Goal: Transaction & Acquisition: Obtain resource

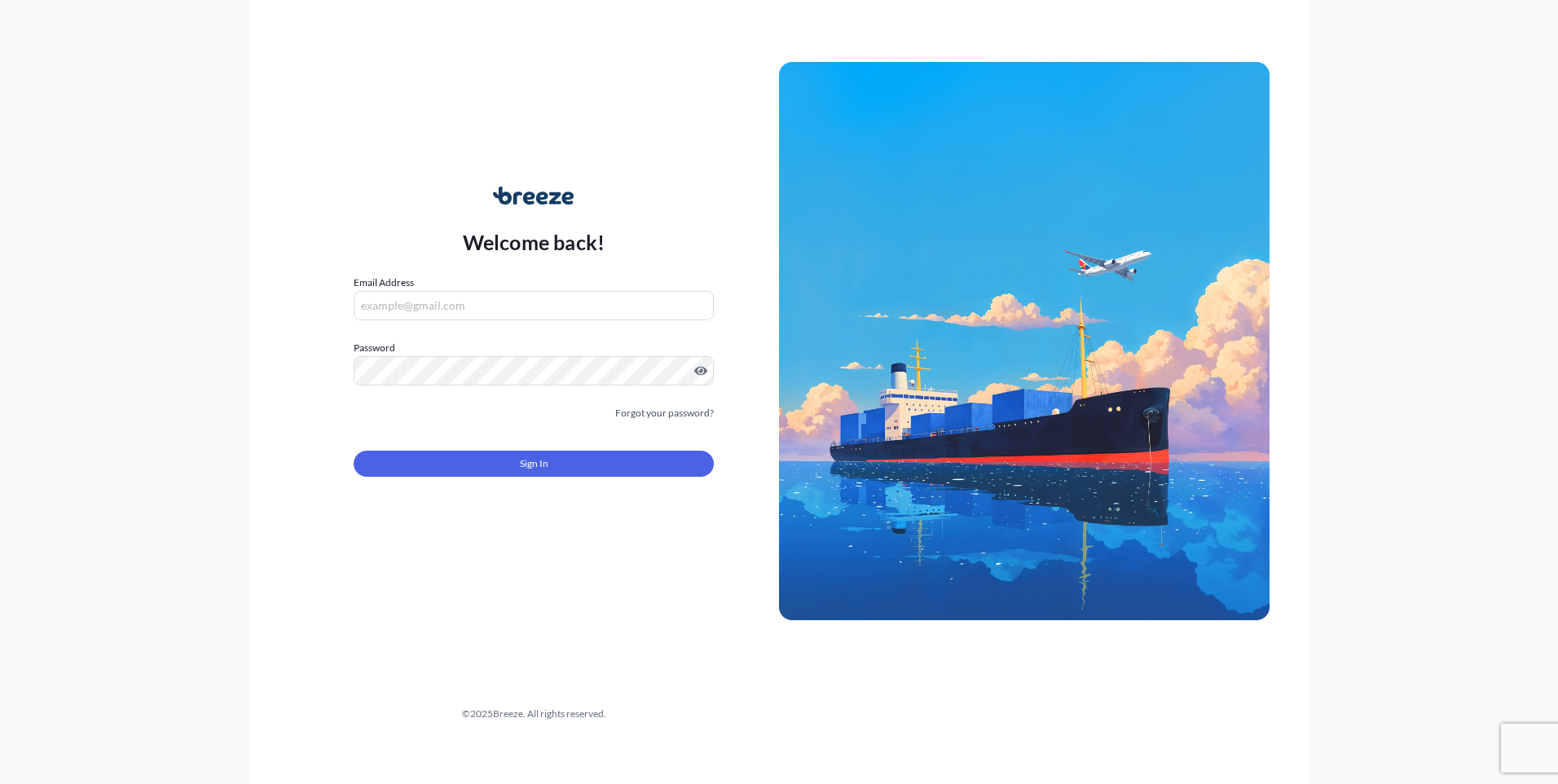
type input "[PERSON_NAME][EMAIL_ADDRESS][PERSON_NAME][DOMAIN_NAME]"
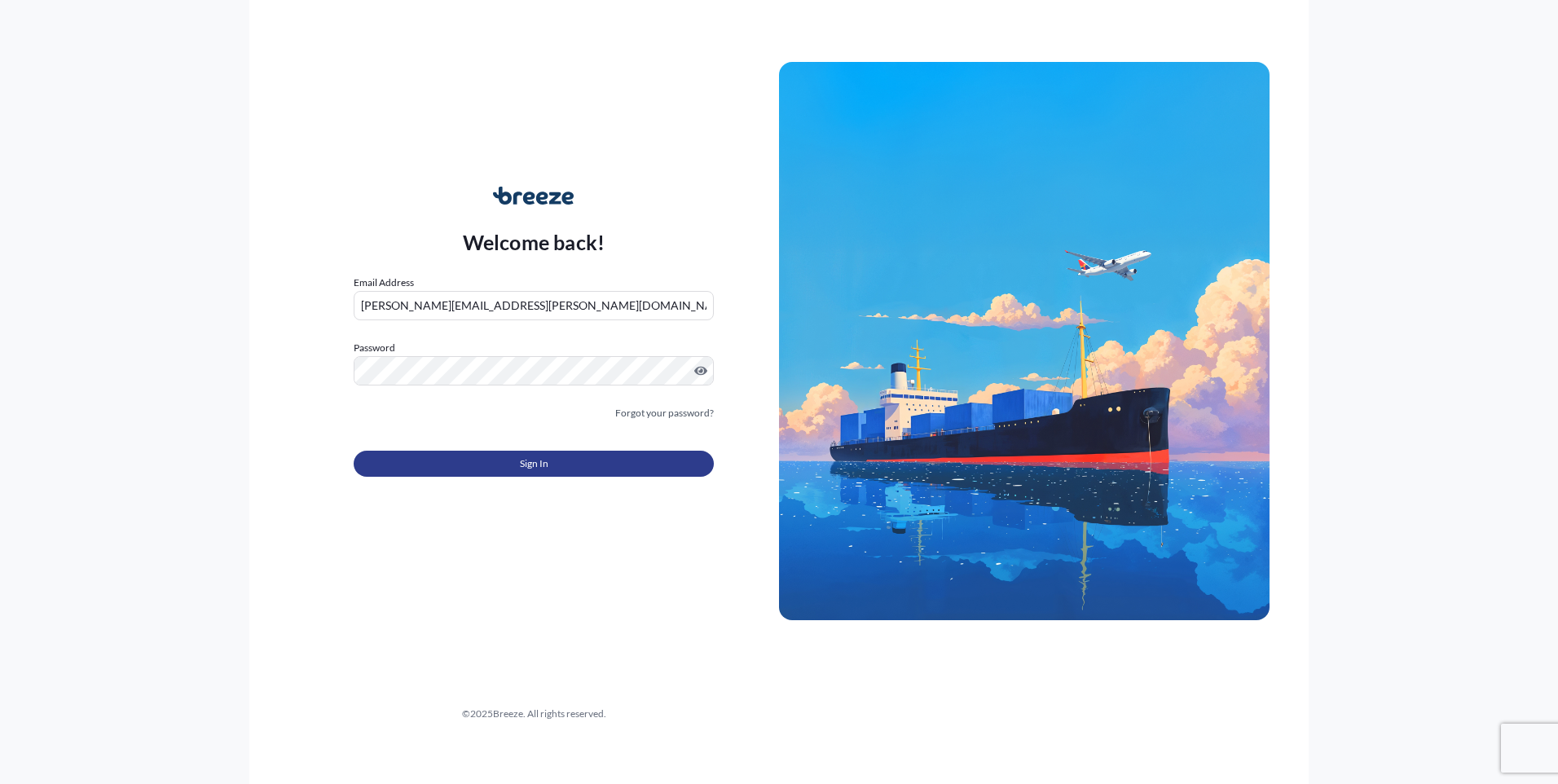
click at [504, 460] on button "Sign In" at bounding box center [533, 464] width 360 height 26
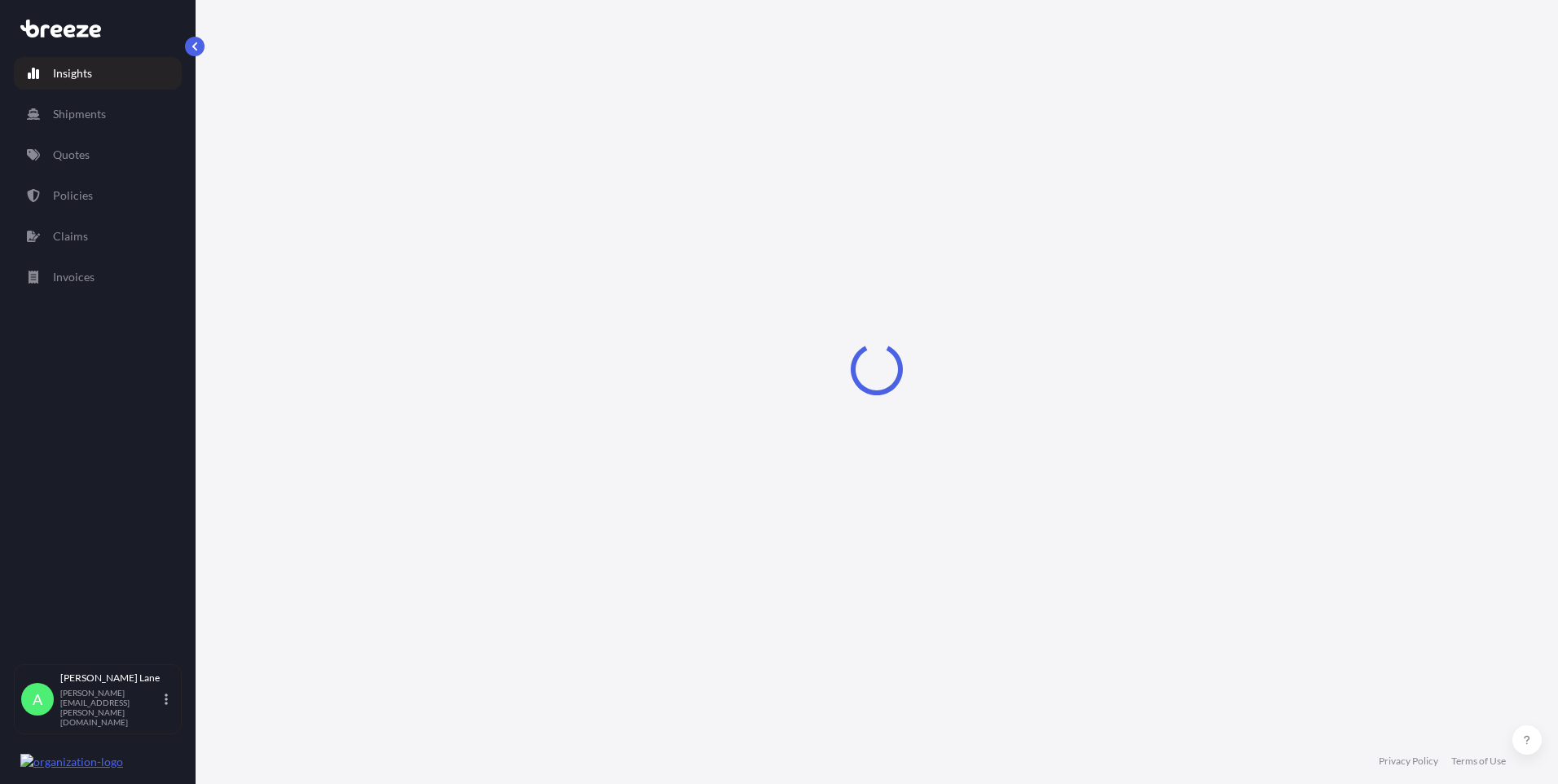
select select "2025"
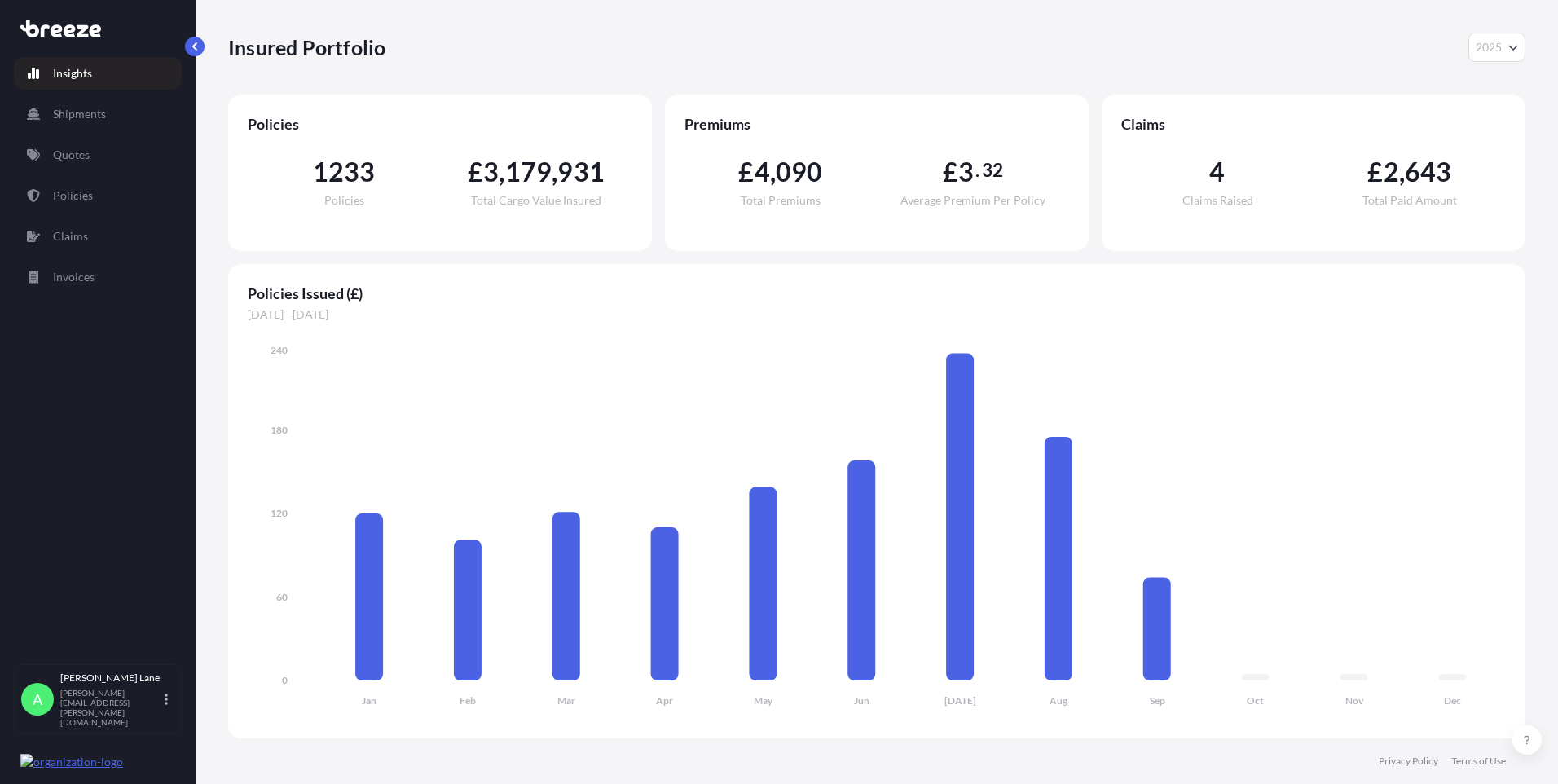
click at [77, 167] on link "Quotes" at bounding box center [98, 154] width 168 height 33
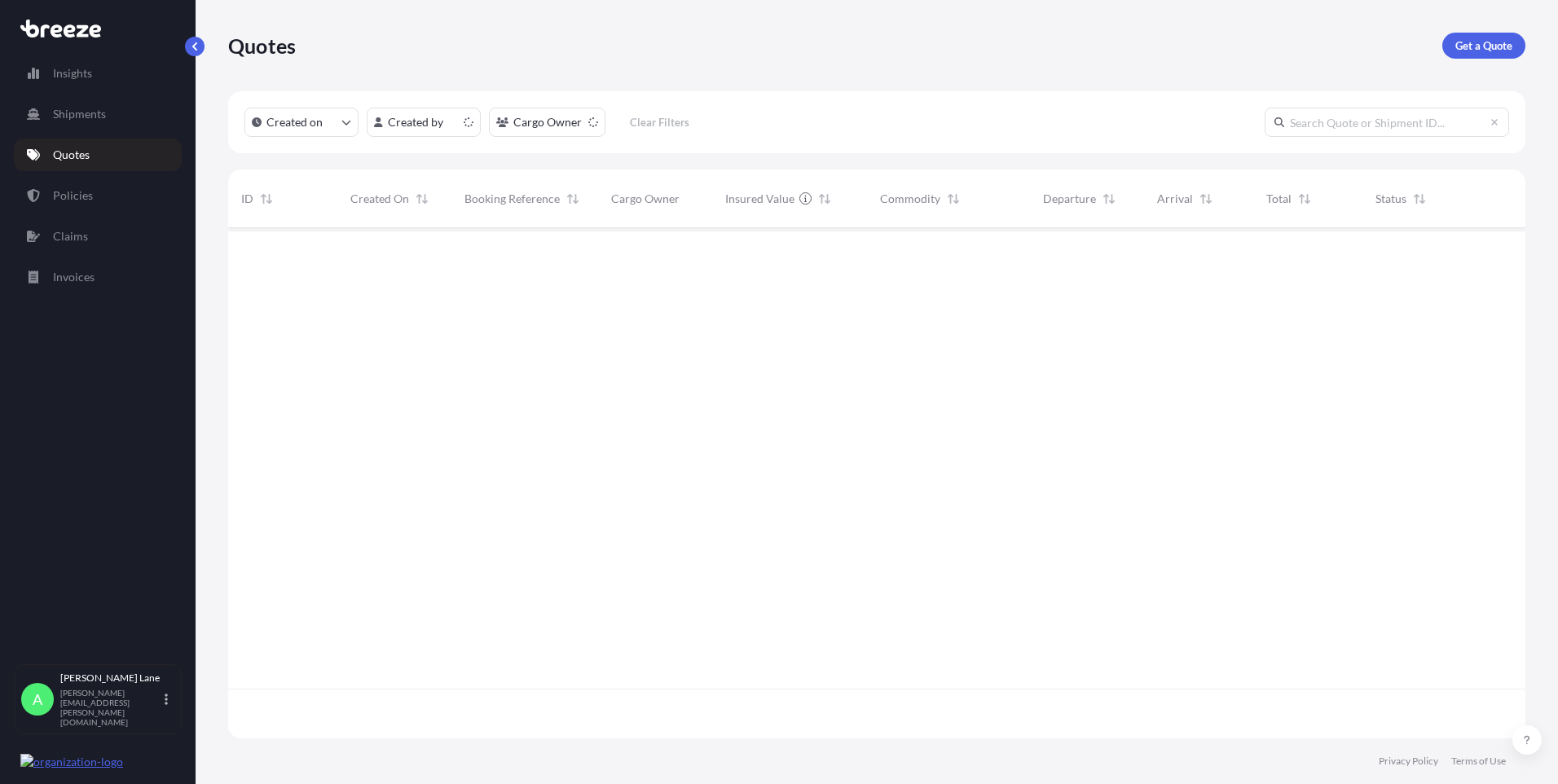
scroll to position [507, 1285]
click at [1508, 42] on p "Get a Quote" at bounding box center [1483, 46] width 57 height 17
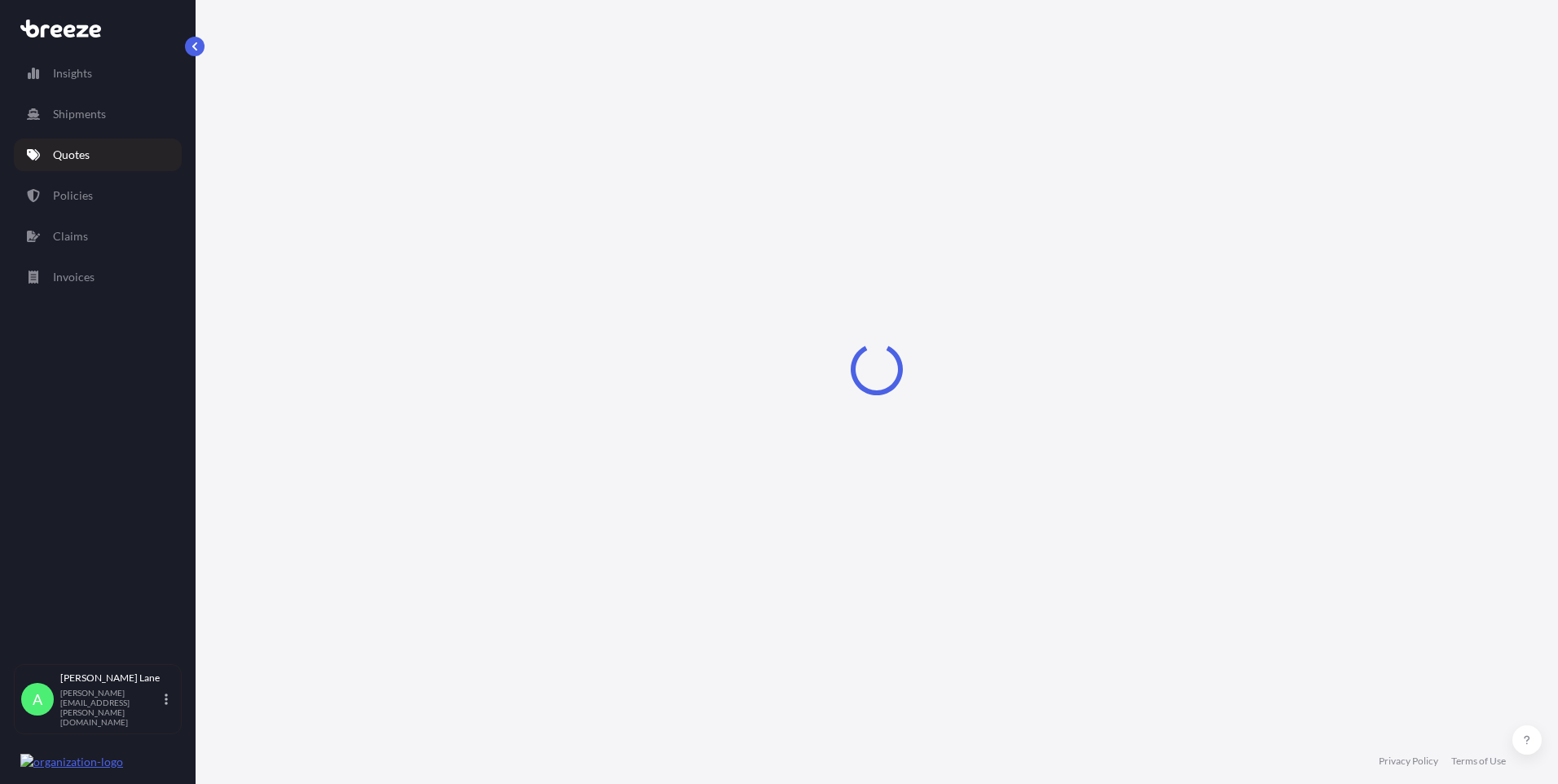
select select "Road"
select select "1"
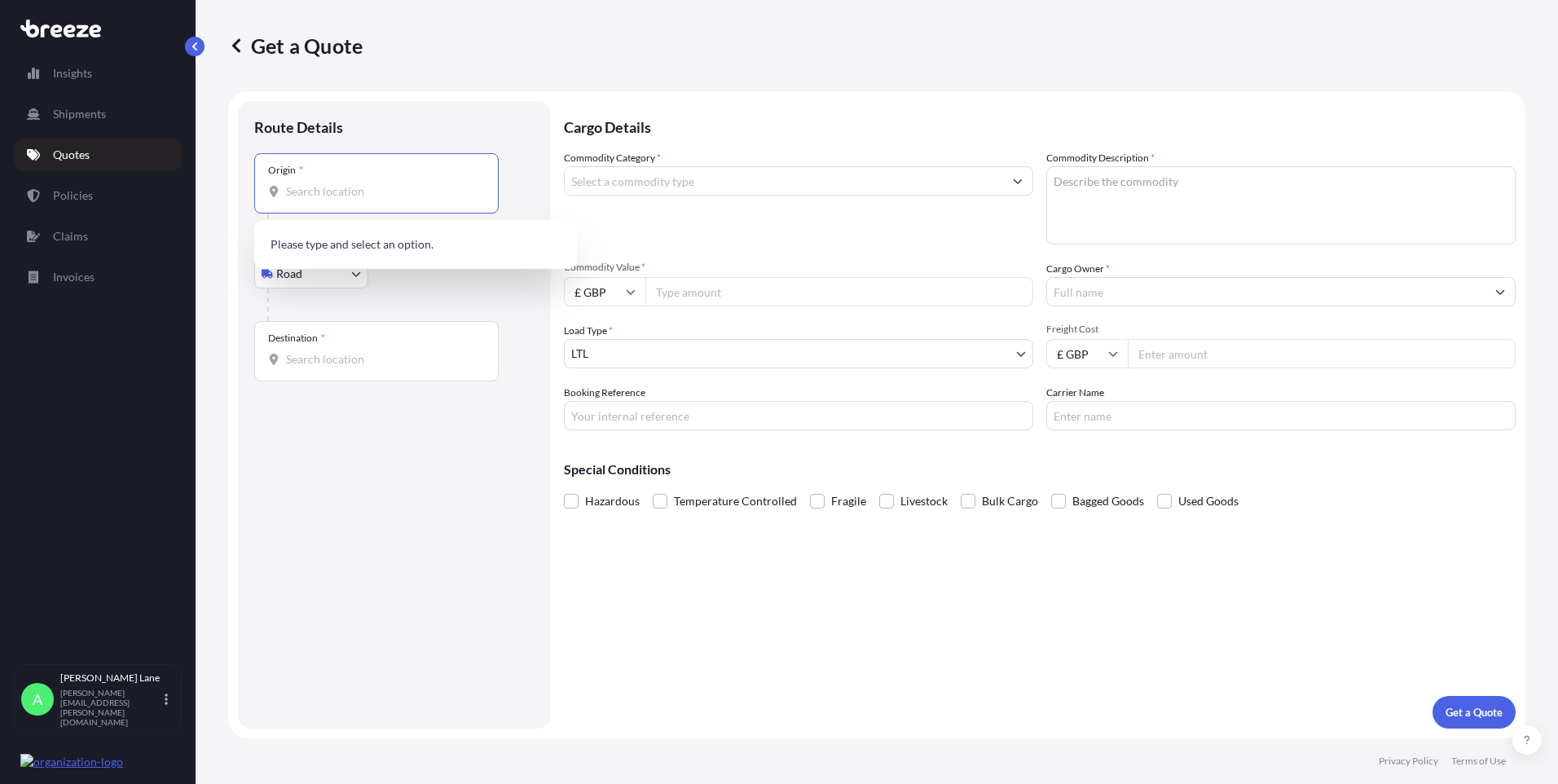
click at [379, 195] on input "Origin *" at bounding box center [382, 191] width 192 height 17
paste input "SG5 3HR"
click at [373, 245] on span "[STREET_ADDRESS]" at bounding box center [437, 249] width 254 height 33
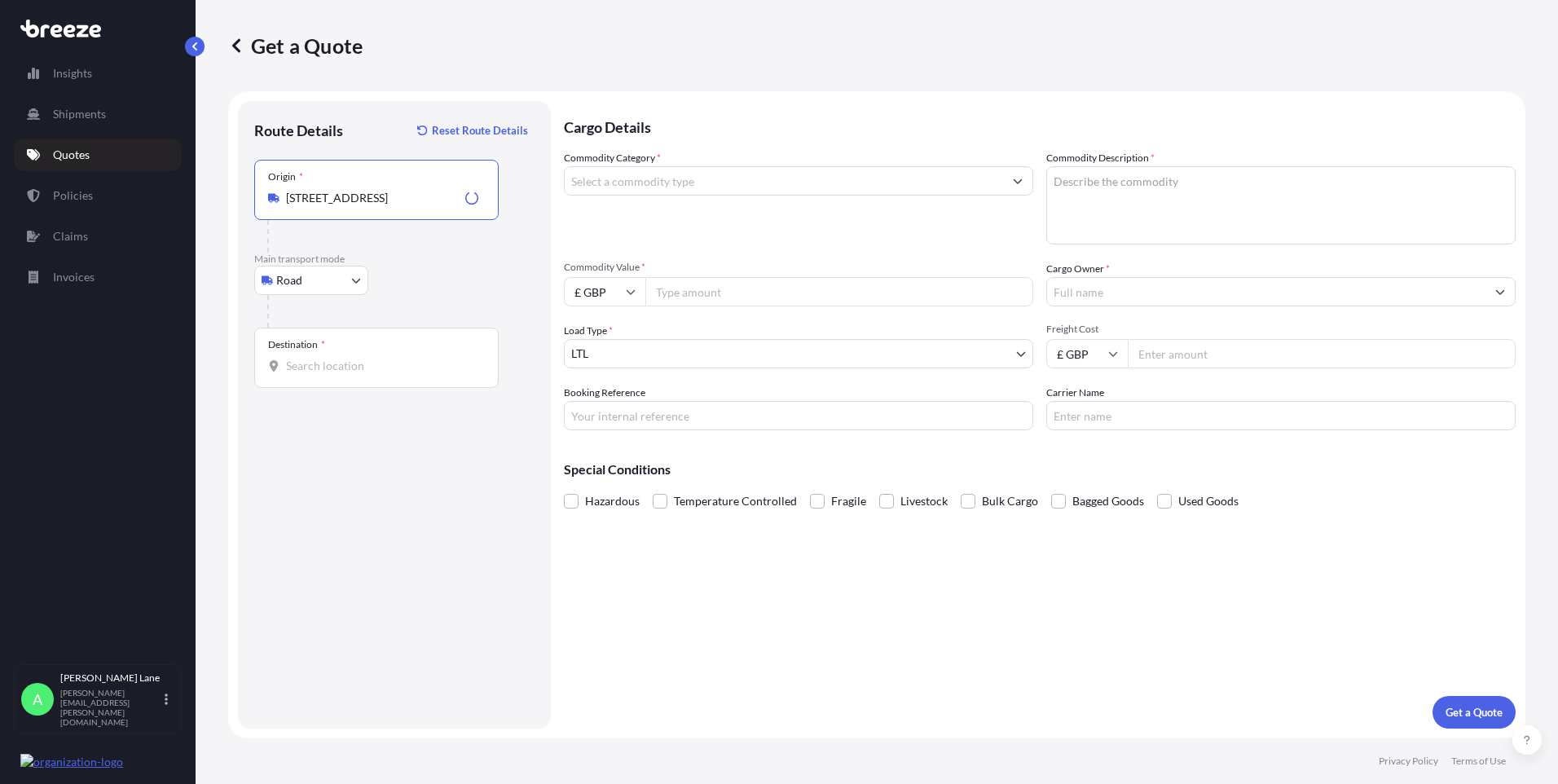
type input "[STREET_ADDRESS]"
click at [372, 255] on b "[STREET_ADDRESS]" at bounding box center [361, 253] width 103 height 14
drag, startPoint x: 383, startPoint y: 352, endPoint x: 341, endPoint y: 370, distance: 45.7
click at [341, 370] on input "Destination *" at bounding box center [382, 365] width 192 height 17
paste input "PR7 3RB"
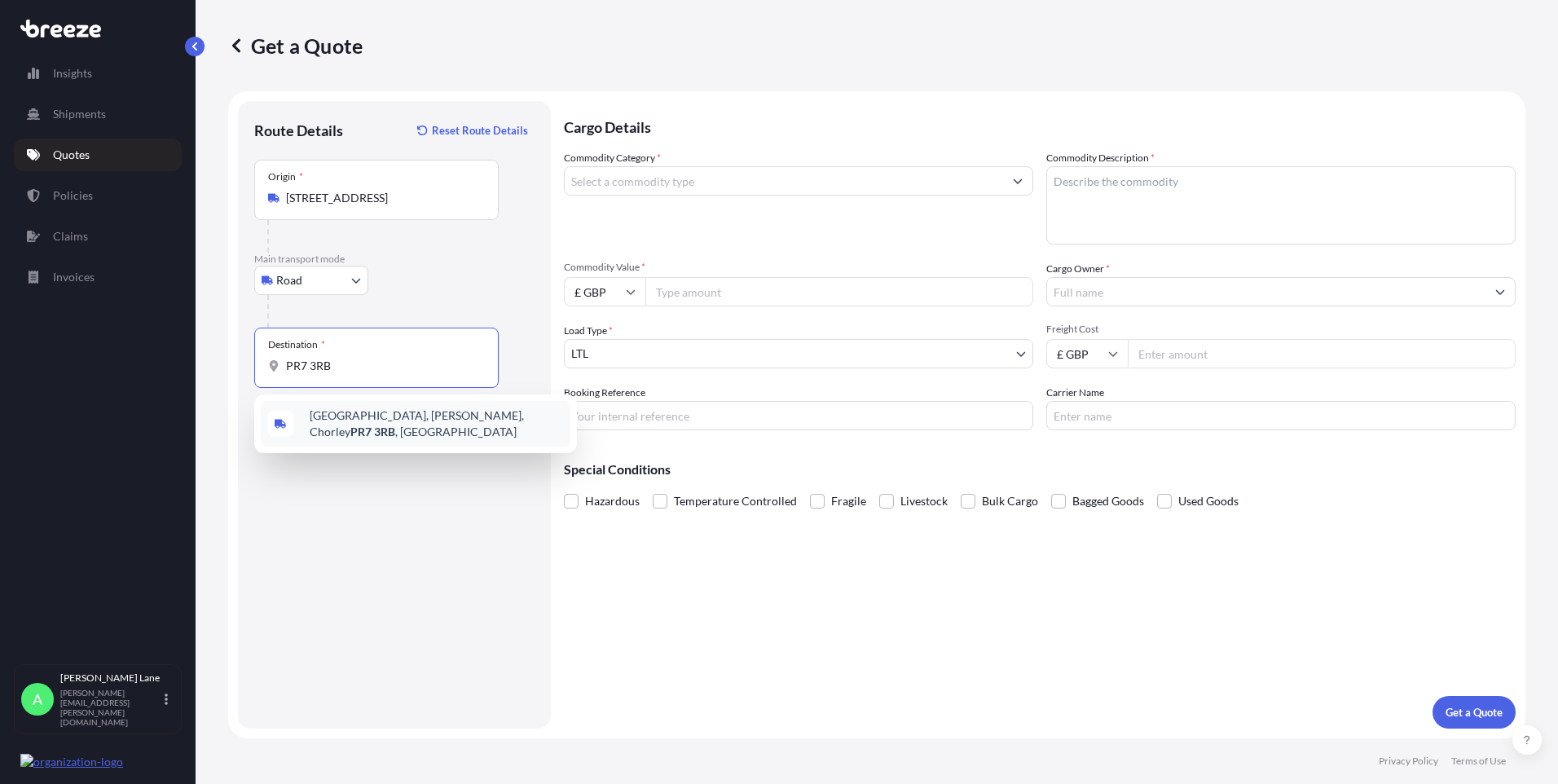
click at [382, 429] on span "[STREET_ADDRESS][PERSON_NAME]" at bounding box center [437, 423] width 254 height 33
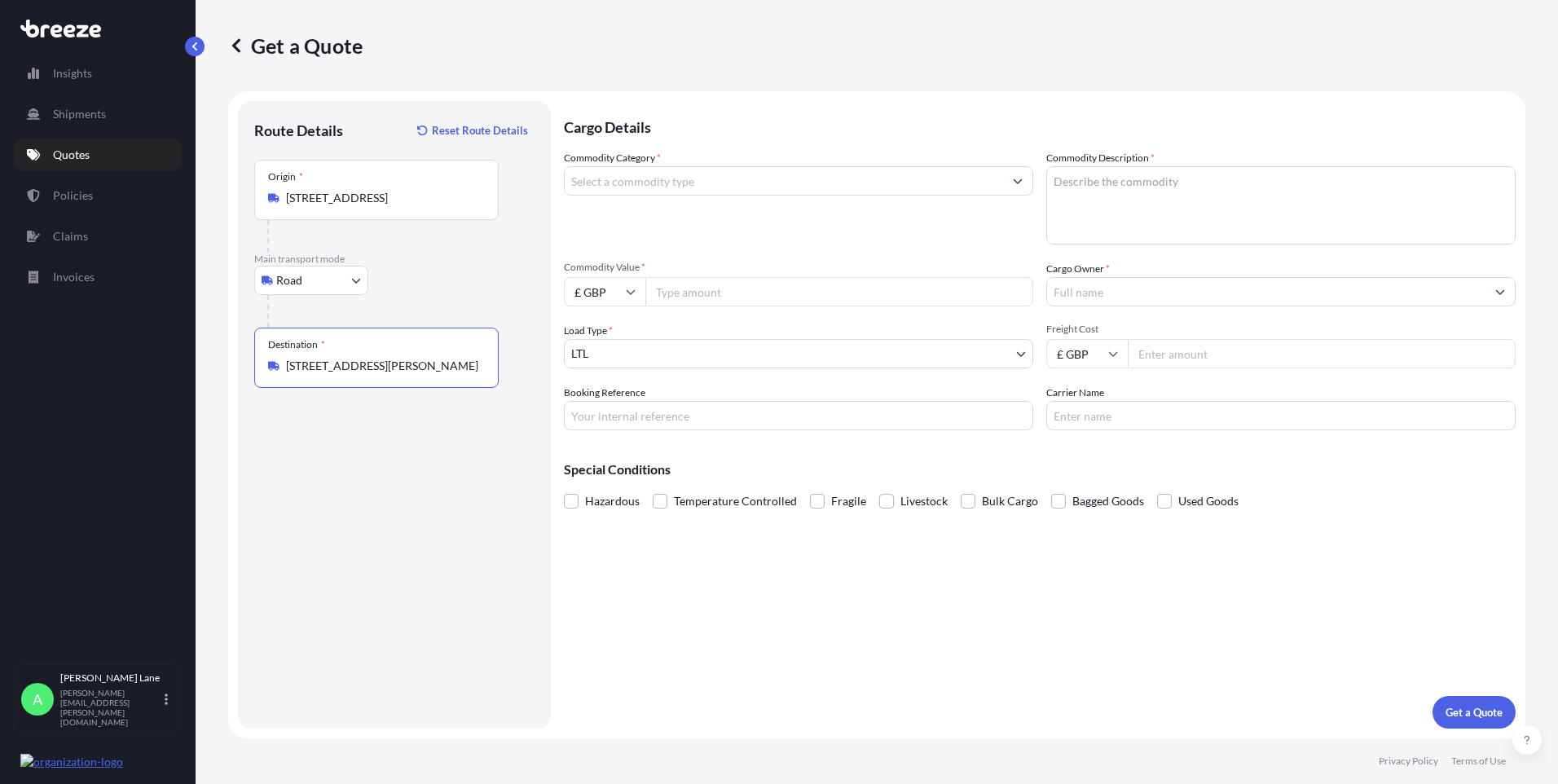
type input "[STREET_ADDRESS][PERSON_NAME]"
click at [705, 183] on input "Commodity Category *" at bounding box center [784, 180] width 438 height 29
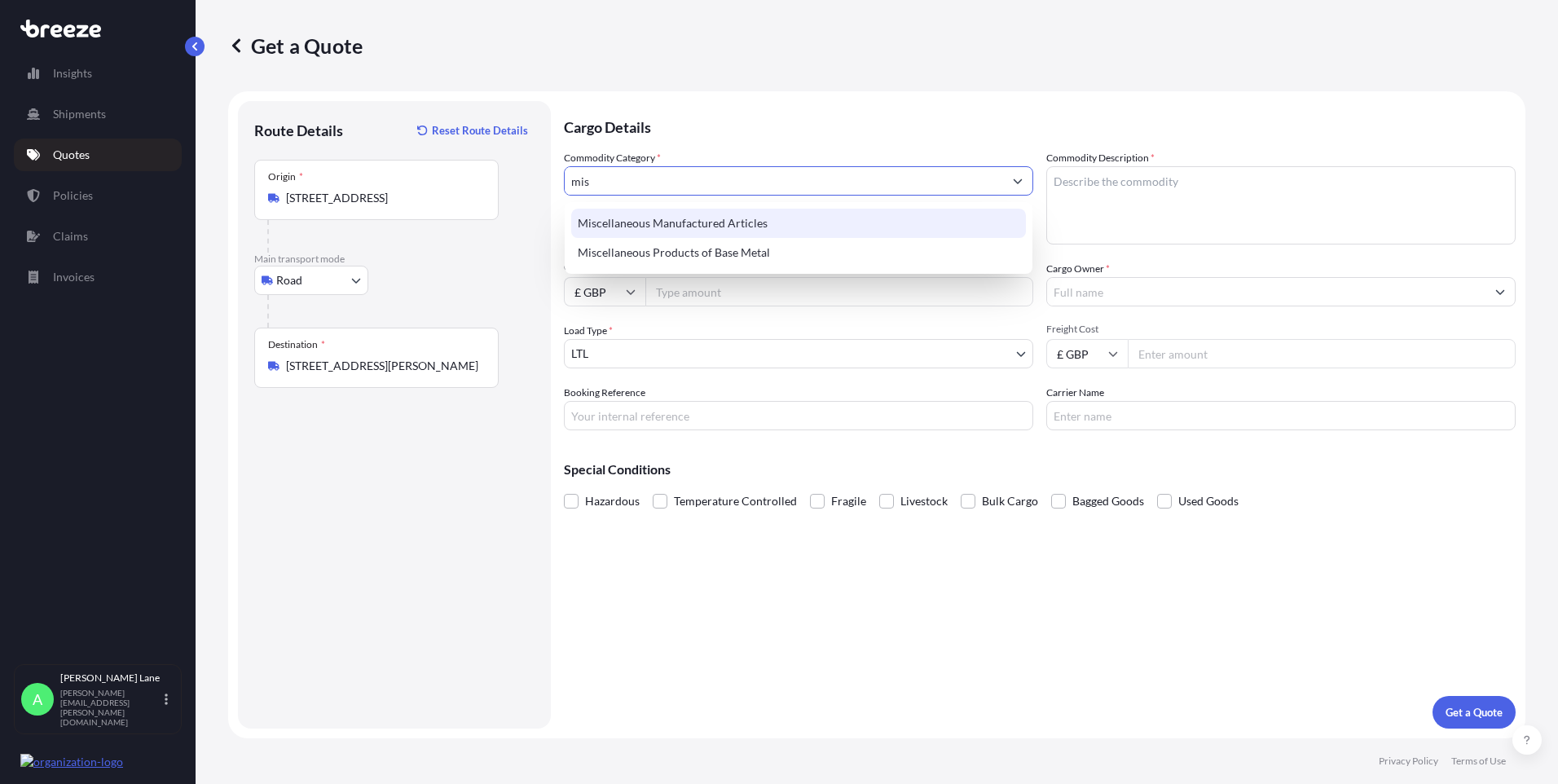
click at [711, 224] on div "Miscellaneous Manufactured Articles" at bounding box center [798, 223] width 455 height 29
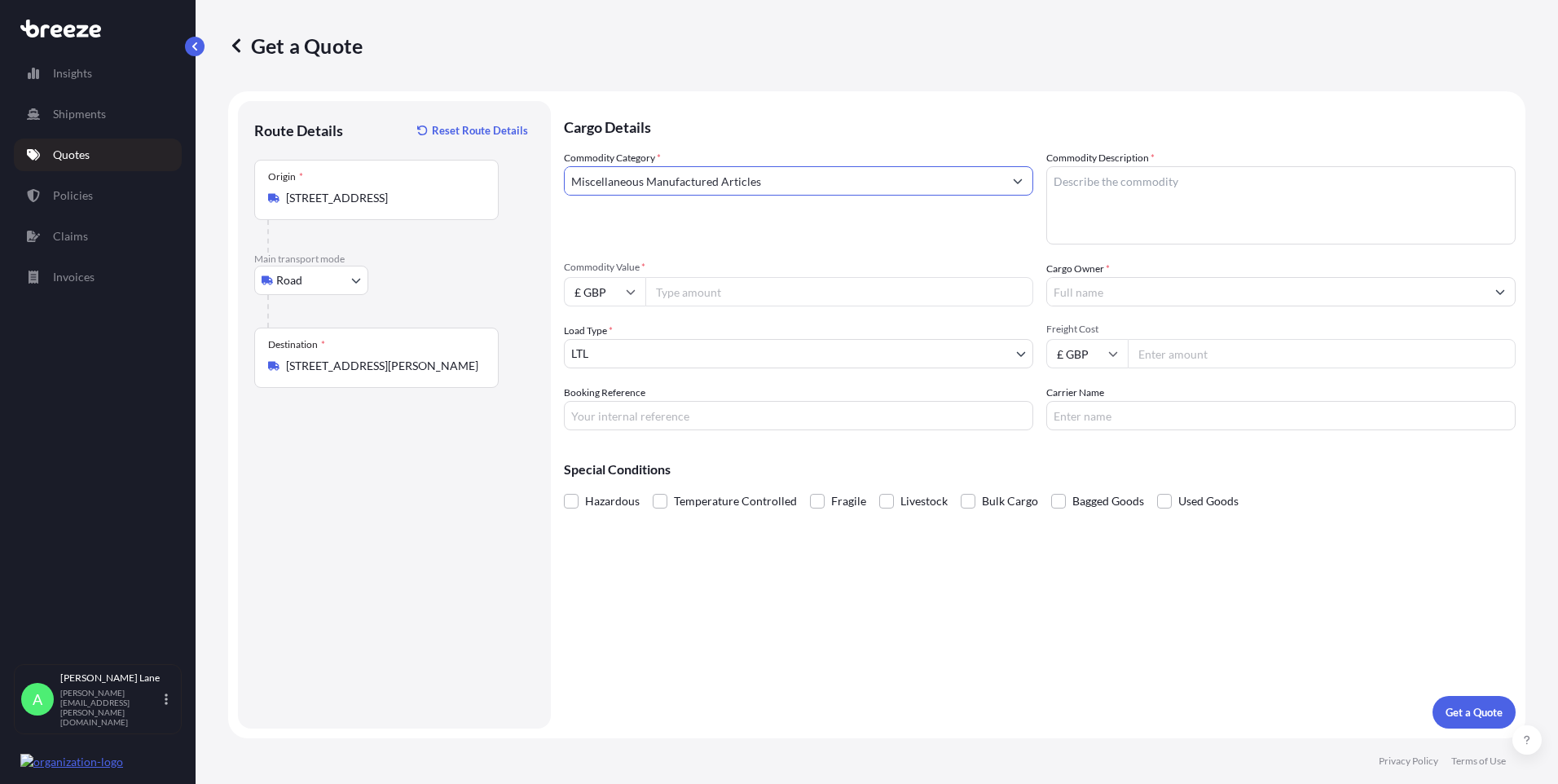
type input "Miscellaneous Manufactured Articles"
click at [705, 280] on input "Commodity Value *" at bounding box center [839, 291] width 388 height 29
type input "722"
click at [679, 414] on input "Booking Reference" at bounding box center [798, 414] width 469 height 29
paste input "1897842"
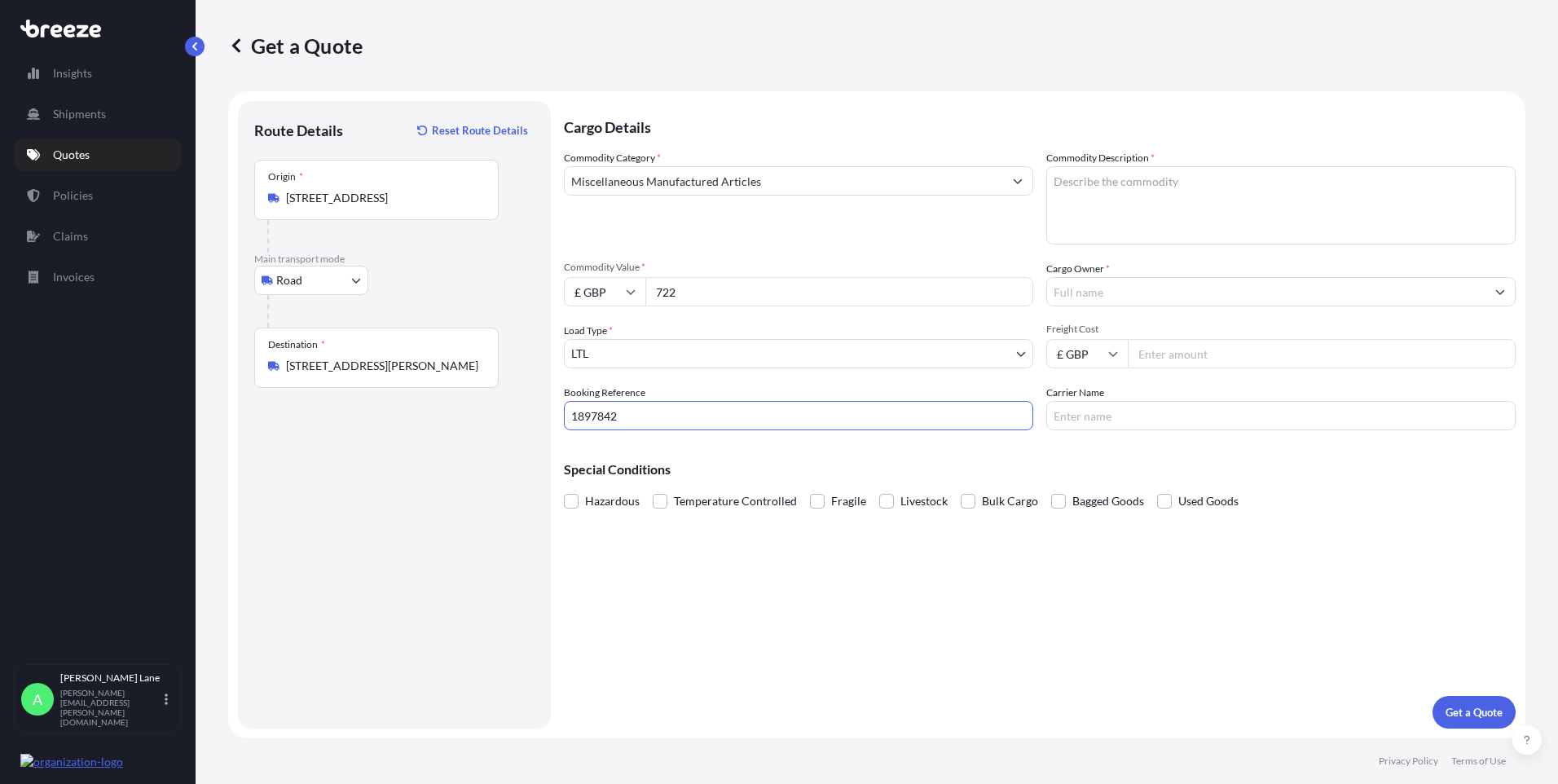
type input "1897842"
click at [1194, 175] on textarea "Commodity Description *" at bounding box center [1281, 205] width 469 height 78
paste textarea "[MEDICAL_DATA] DEVICE"
type textarea "[MEDICAL_DATA] DEVICE"
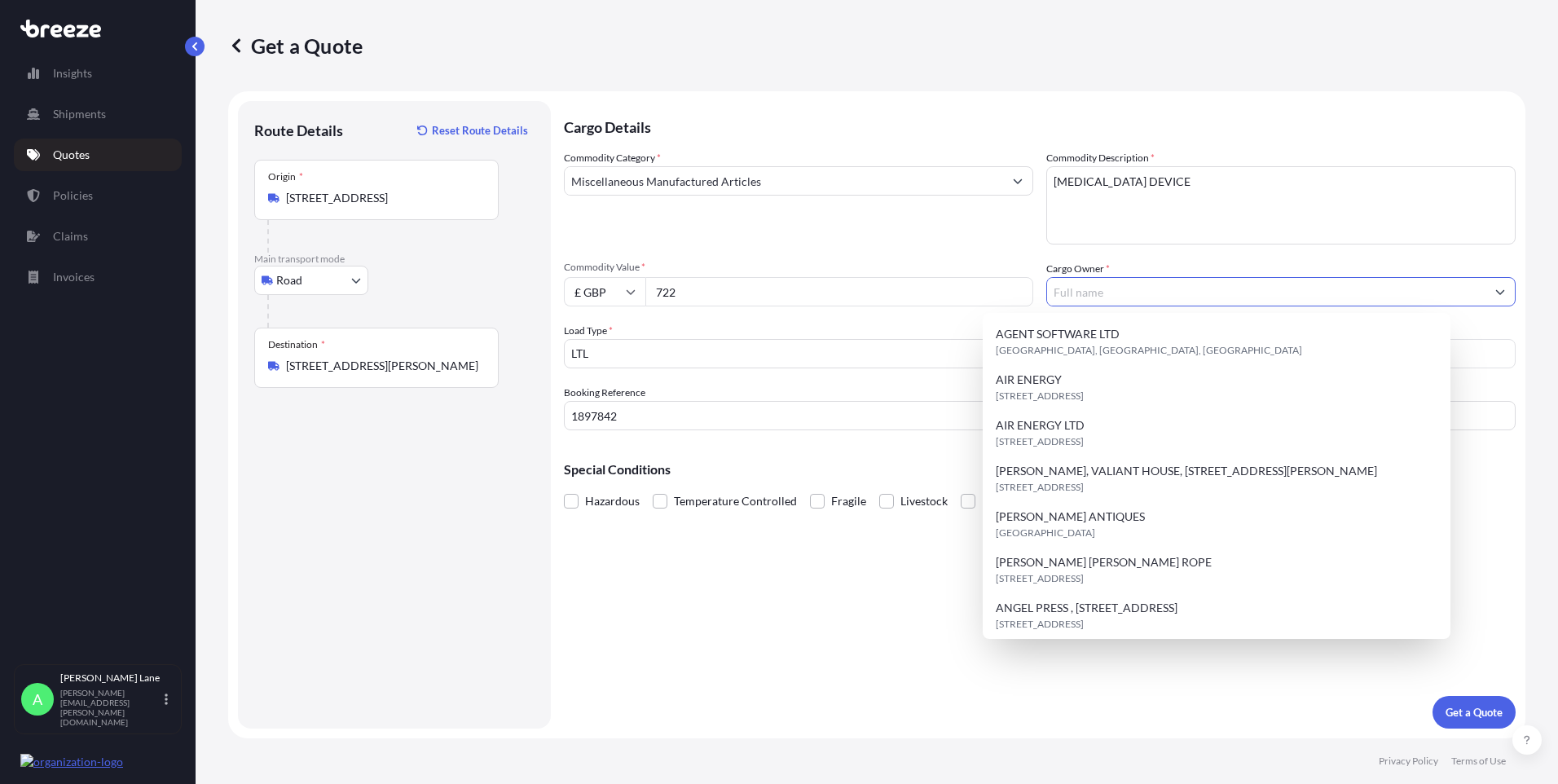
click at [1123, 296] on input "Cargo Owner *" at bounding box center [1267, 291] width 438 height 29
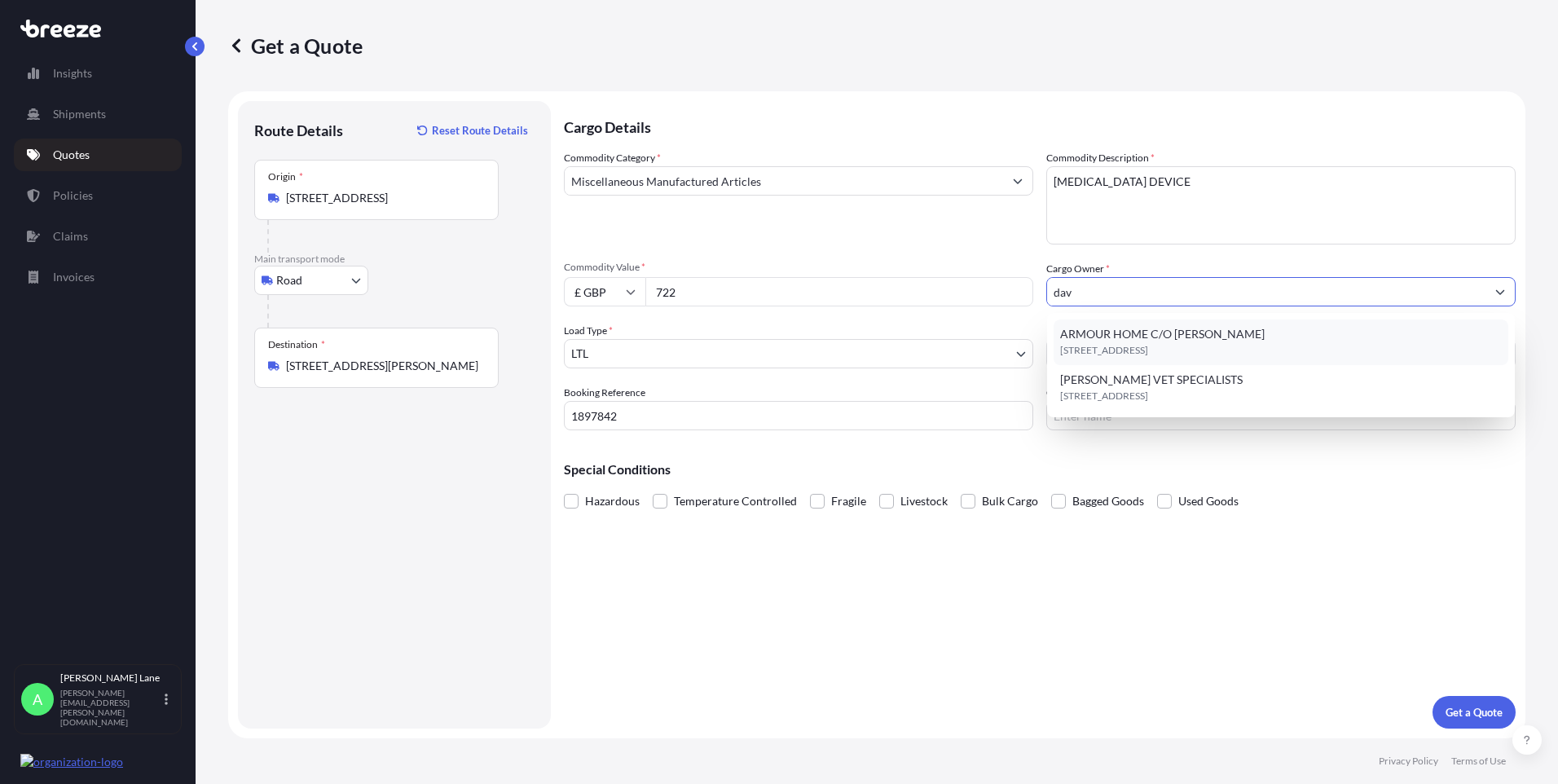
click at [1122, 343] on span "[STREET_ADDRESS]" at bounding box center [1104, 350] width 88 height 17
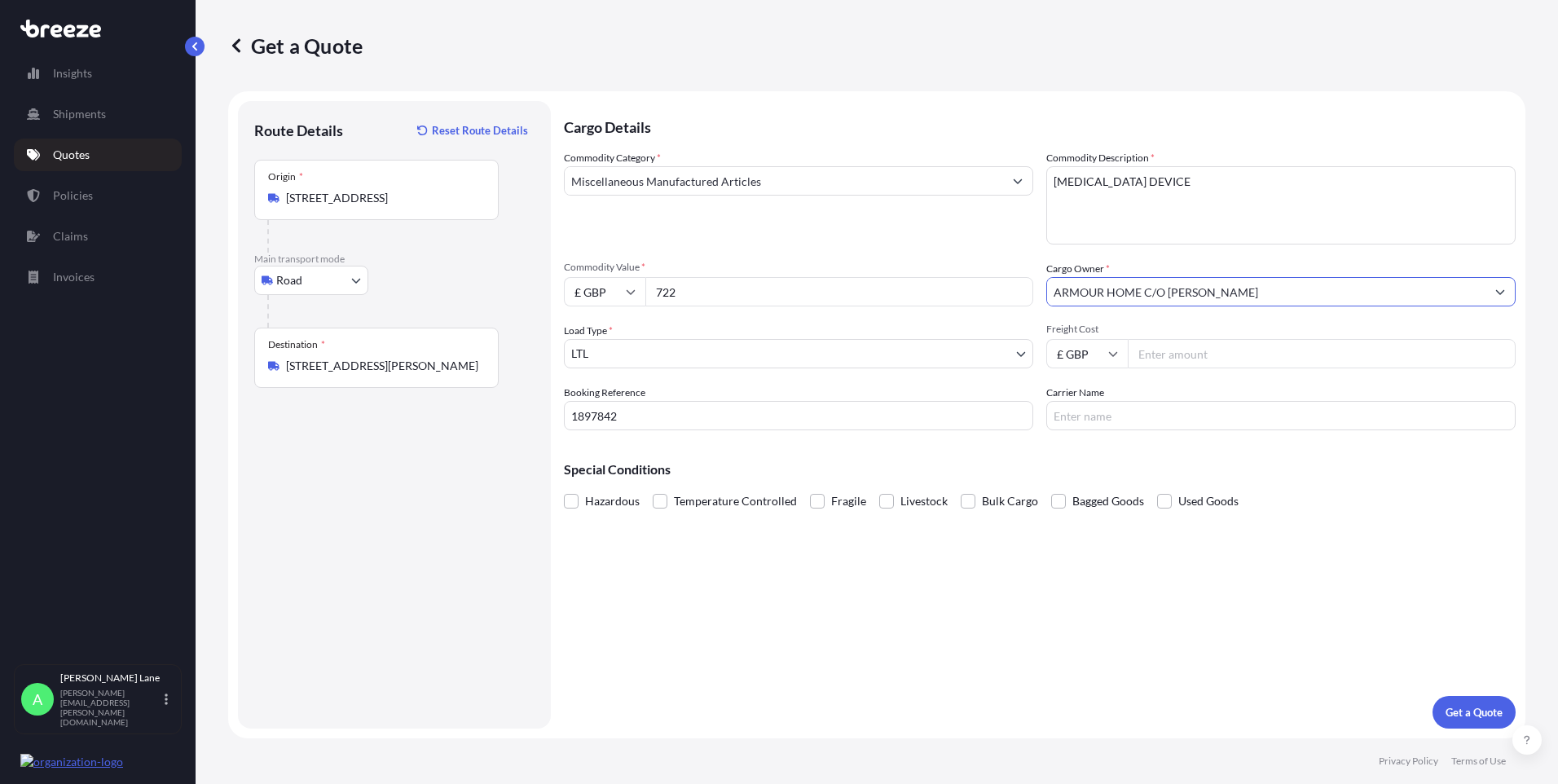
drag, startPoint x: 1279, startPoint y: 296, endPoint x: 943, endPoint y: 296, distance: 336.0
click at [943, 296] on div "Commodity Category * Miscellaneous Manufactured Articles Commodity Description …" at bounding box center [1040, 289] width 952 height 280
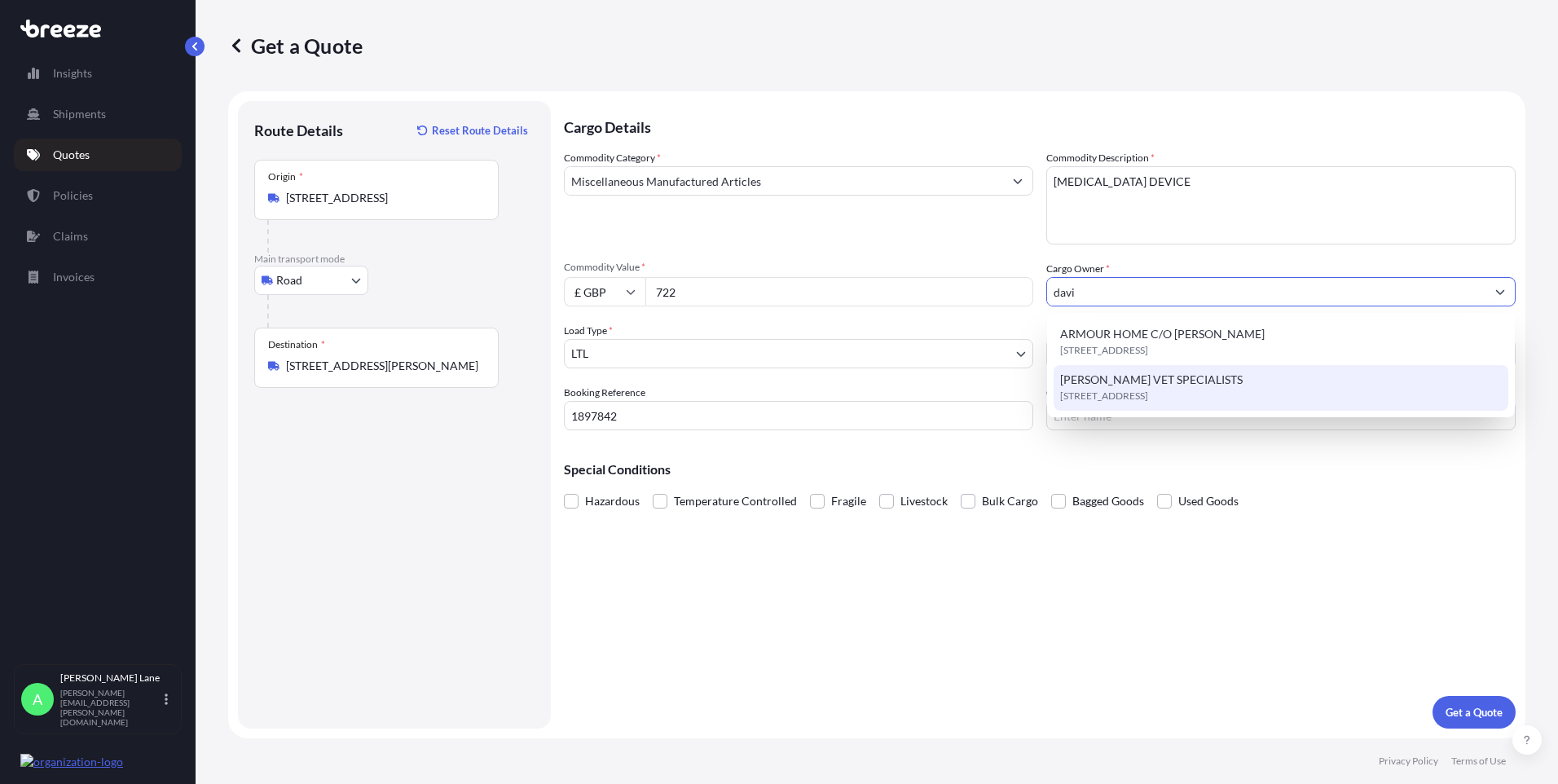
click at [1143, 386] on span "[PERSON_NAME] VET SPECIALISTS" at bounding box center [1150, 379] width 182 height 17
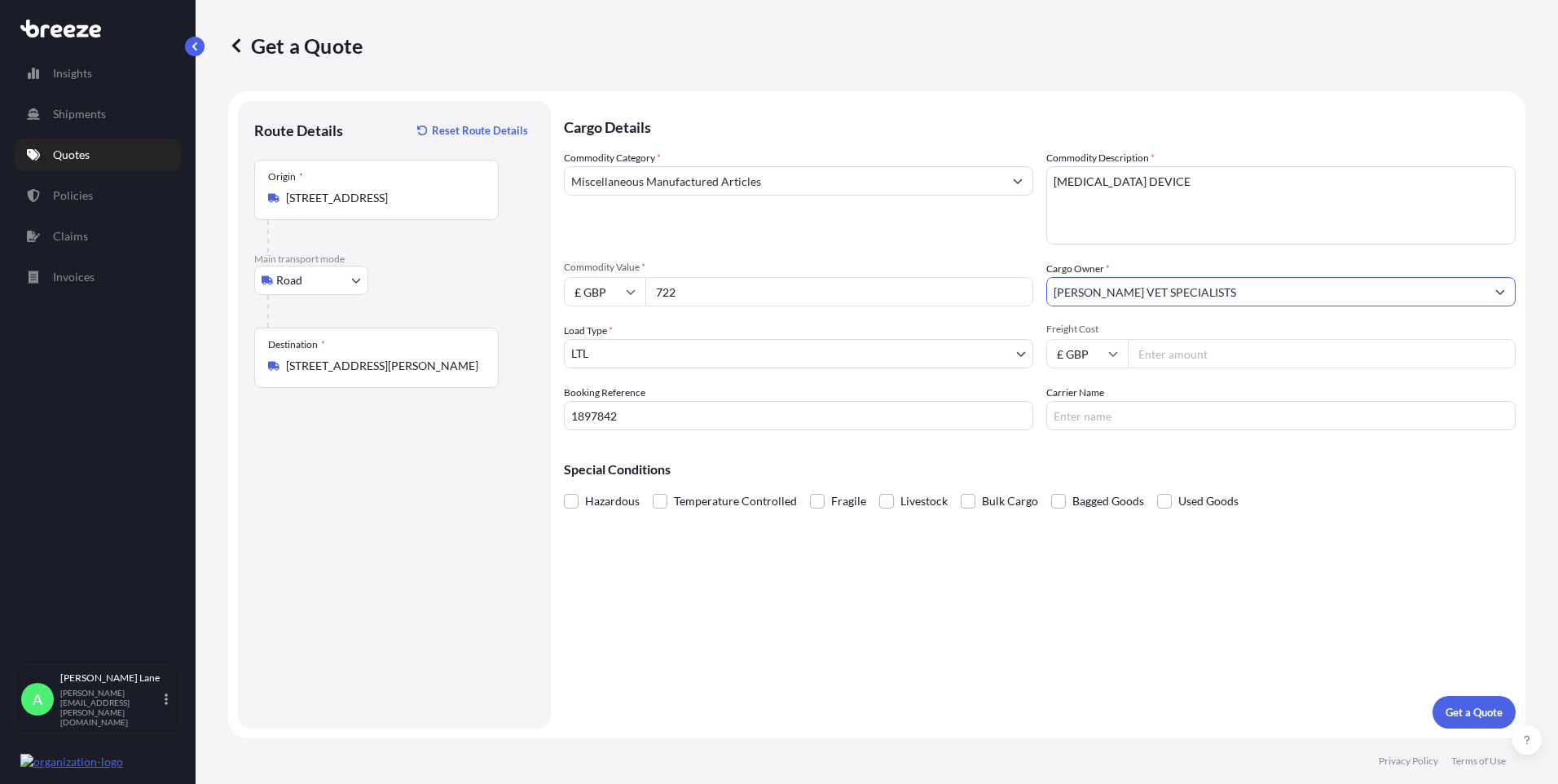
type input "[PERSON_NAME] VET SPECIALISTS"
click at [1191, 355] on input "Freight Cost" at bounding box center [1321, 353] width 388 height 29
type input "24.24"
click at [1090, 421] on input "Carrier Name" at bounding box center [1281, 414] width 469 height 29
drag, startPoint x: 1098, startPoint y: 414, endPoint x: 915, endPoint y: 422, distance: 183.2
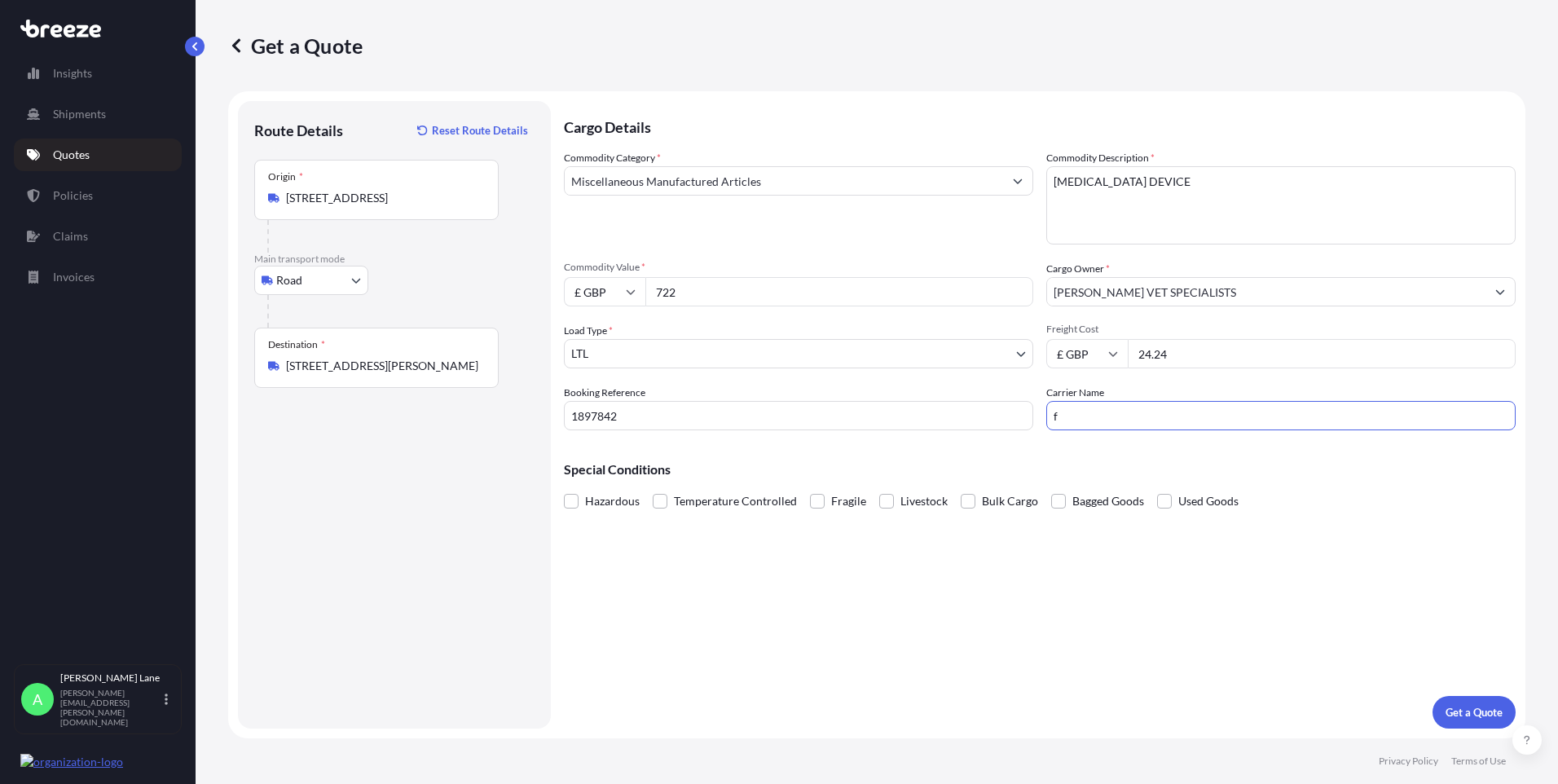
click at [915, 422] on div "Commodity Category * Miscellaneous Manufactured Articles Commodity Description …" at bounding box center [1040, 289] width 952 height 280
type input "FEDEX"
drag, startPoint x: 884, startPoint y: 608, endPoint x: 1341, endPoint y: 645, distance: 458.5
click at [885, 608] on div "Cargo Details Commodity Category * Miscellaneous Manufactured Articles Commodit…" at bounding box center [1040, 414] width 952 height 627
click at [1451, 708] on p "Get a Quote" at bounding box center [1473, 712] width 57 height 17
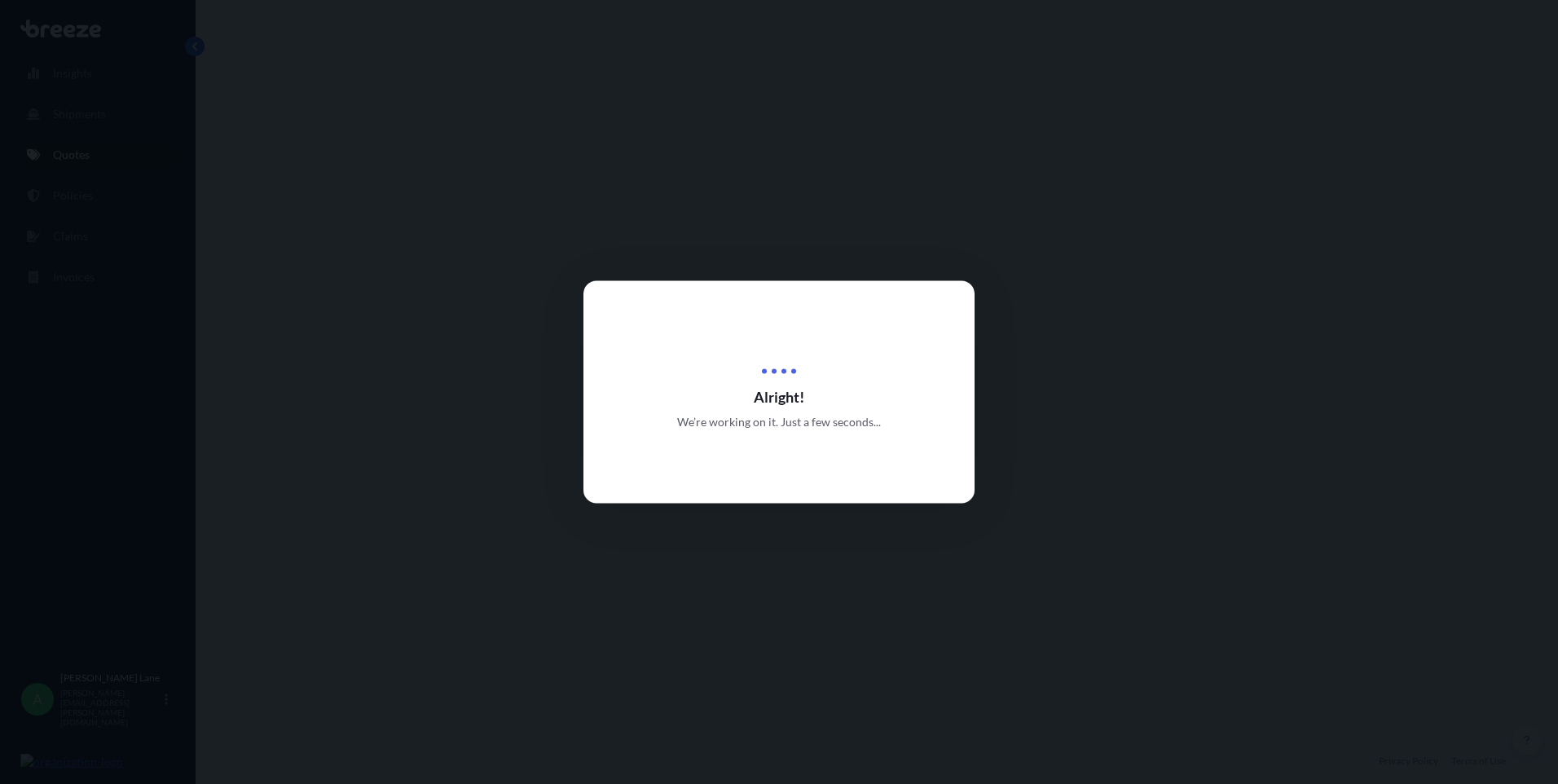
select select "Road"
select select "1"
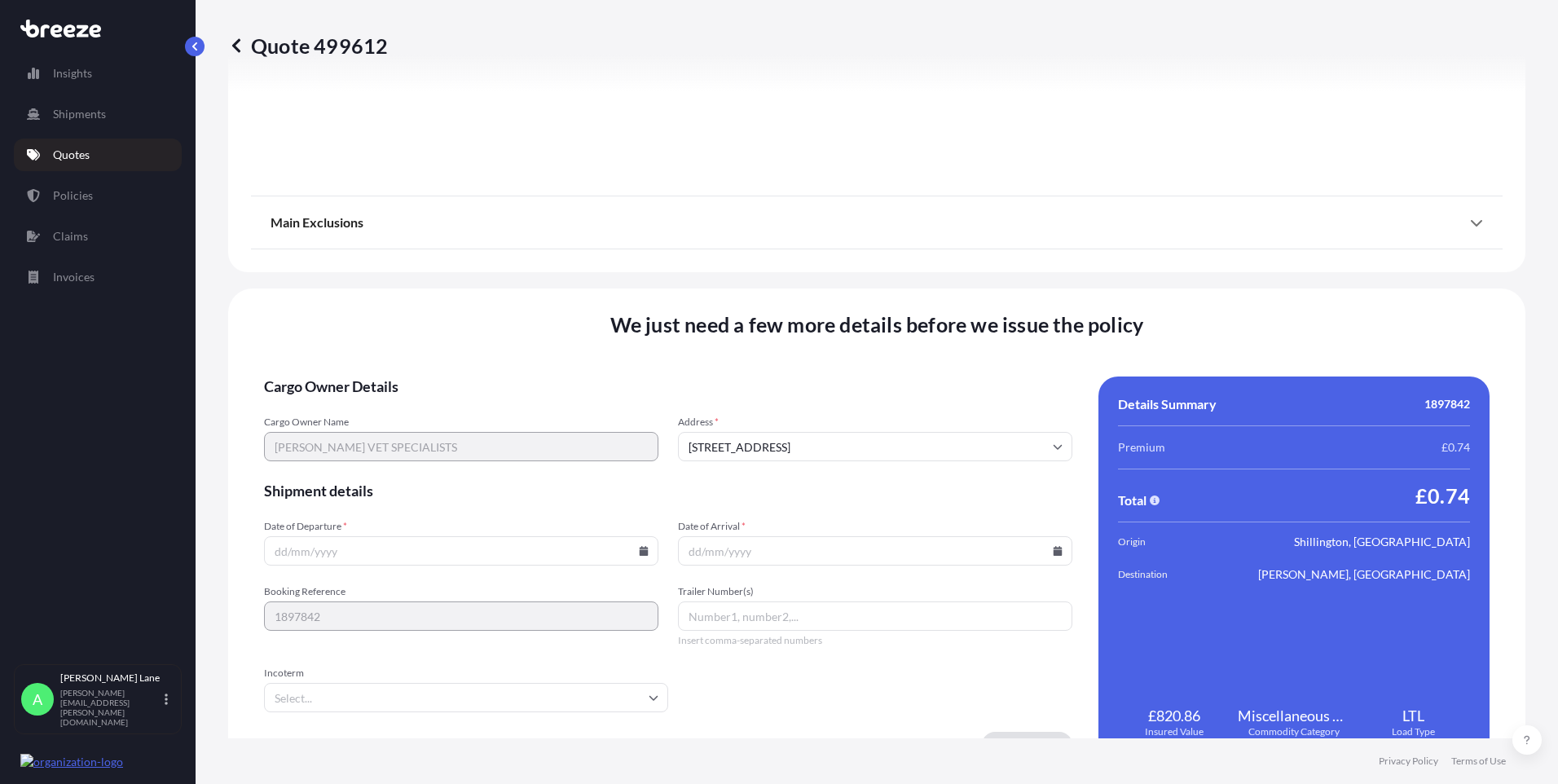
scroll to position [1802, 0]
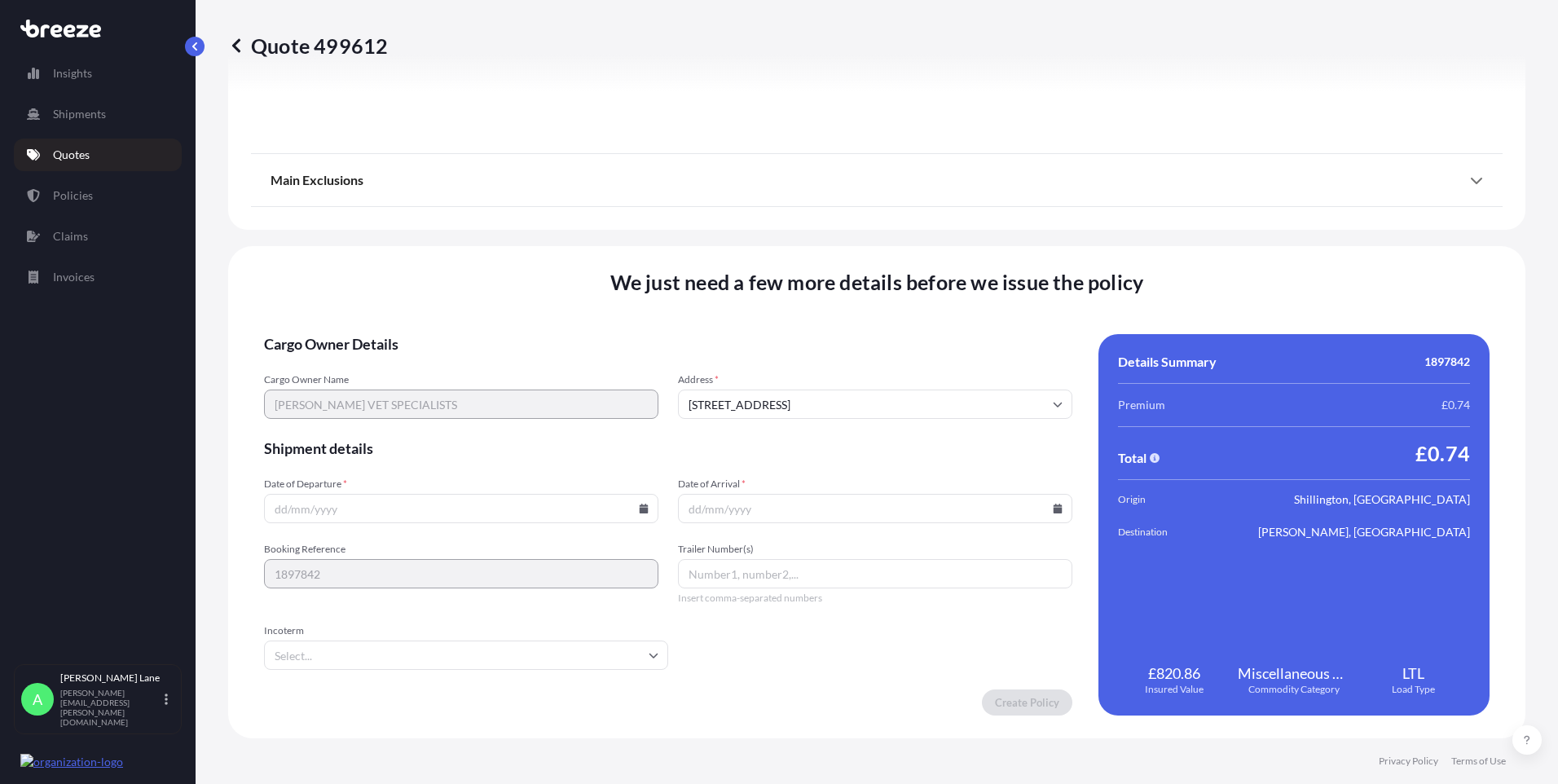
click at [609, 656] on input "Incoterm" at bounding box center [466, 655] width 404 height 29
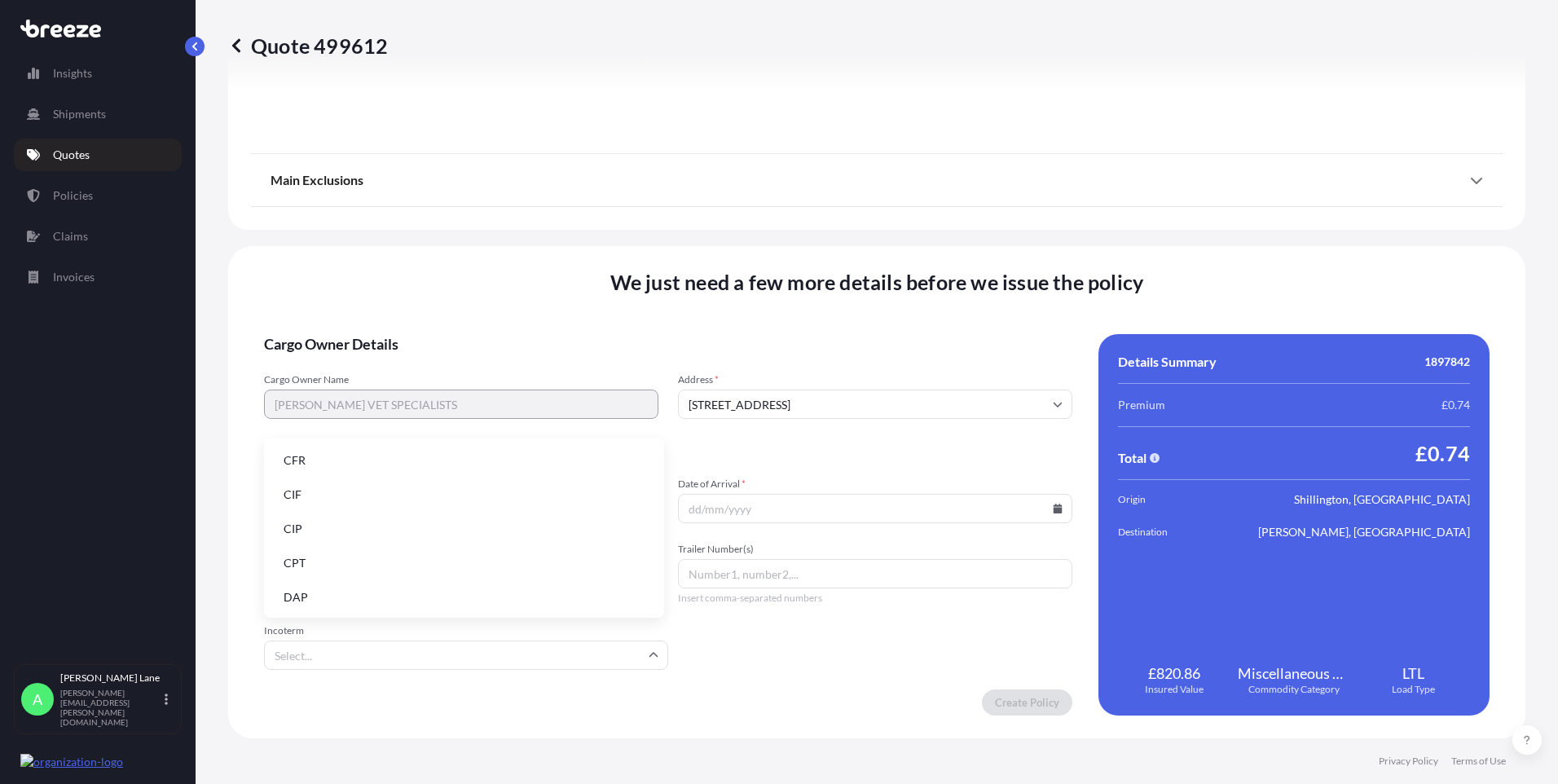
click at [455, 604] on li "DAP" at bounding box center [464, 597] width 387 height 31
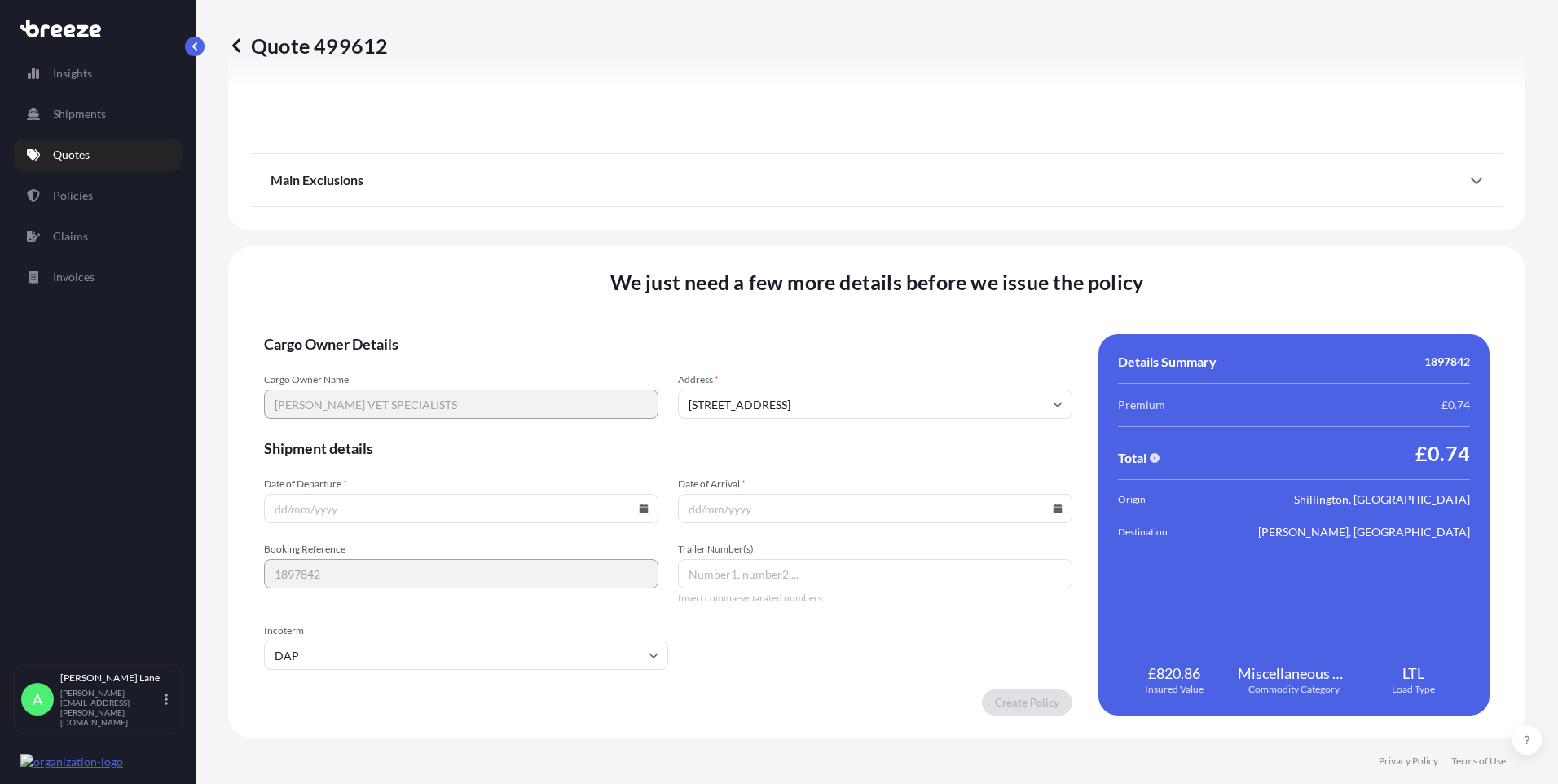
click at [642, 503] on icon at bounding box center [643, 508] width 10 height 10
click at [387, 395] on button "23" at bounding box center [384, 394] width 26 height 26
type input "[DATE]"
paste input "393494794893"
type input "393494794893"
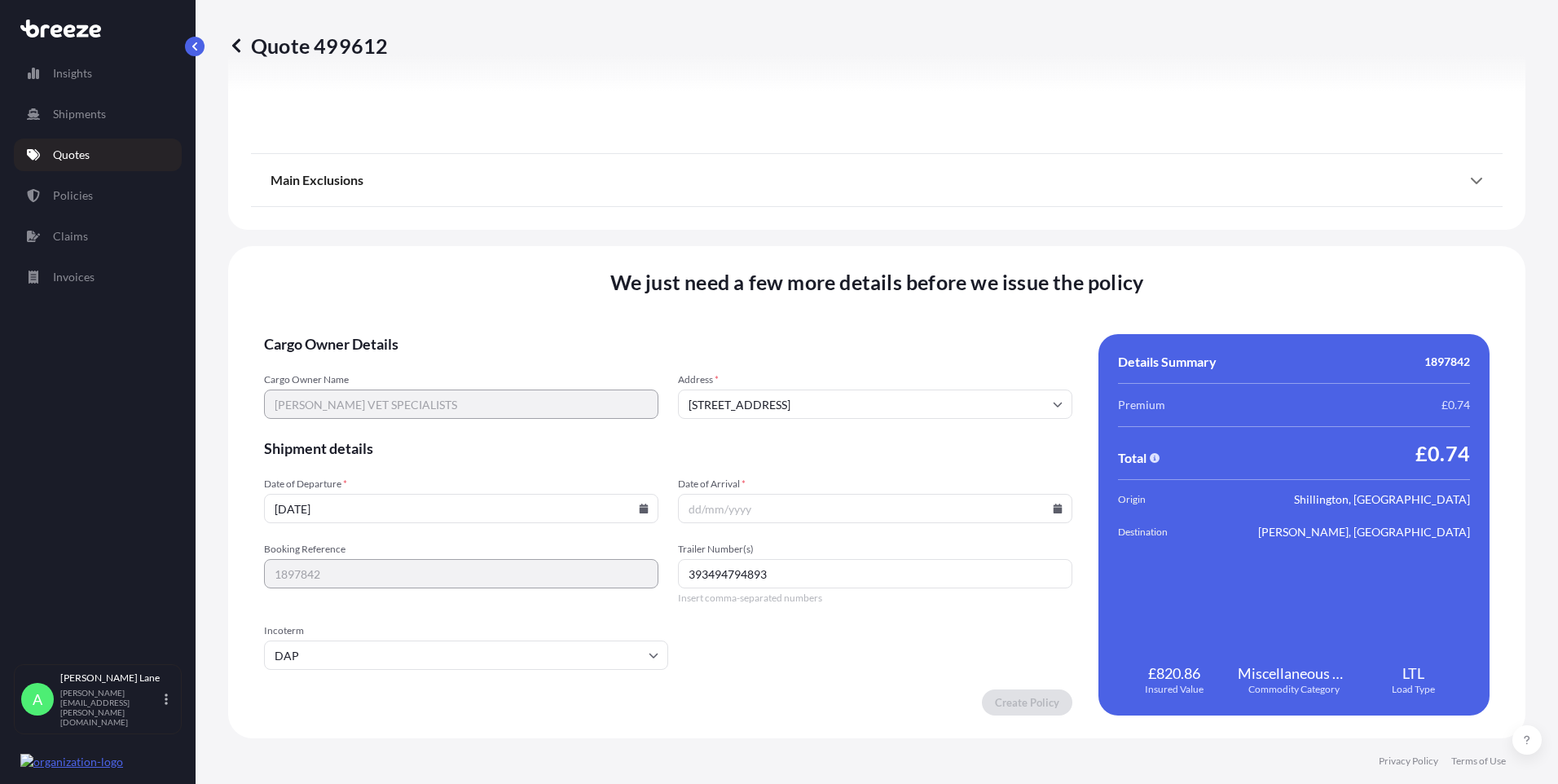
click at [1043, 504] on input "Date of Arrival *" at bounding box center [875, 508] width 394 height 29
click at [1054, 509] on icon at bounding box center [1058, 508] width 9 height 10
click at [833, 396] on button "24" at bounding box center [831, 394] width 26 height 26
type input "[DATE]"
